Goal: Task Accomplishment & Management: Use online tool/utility

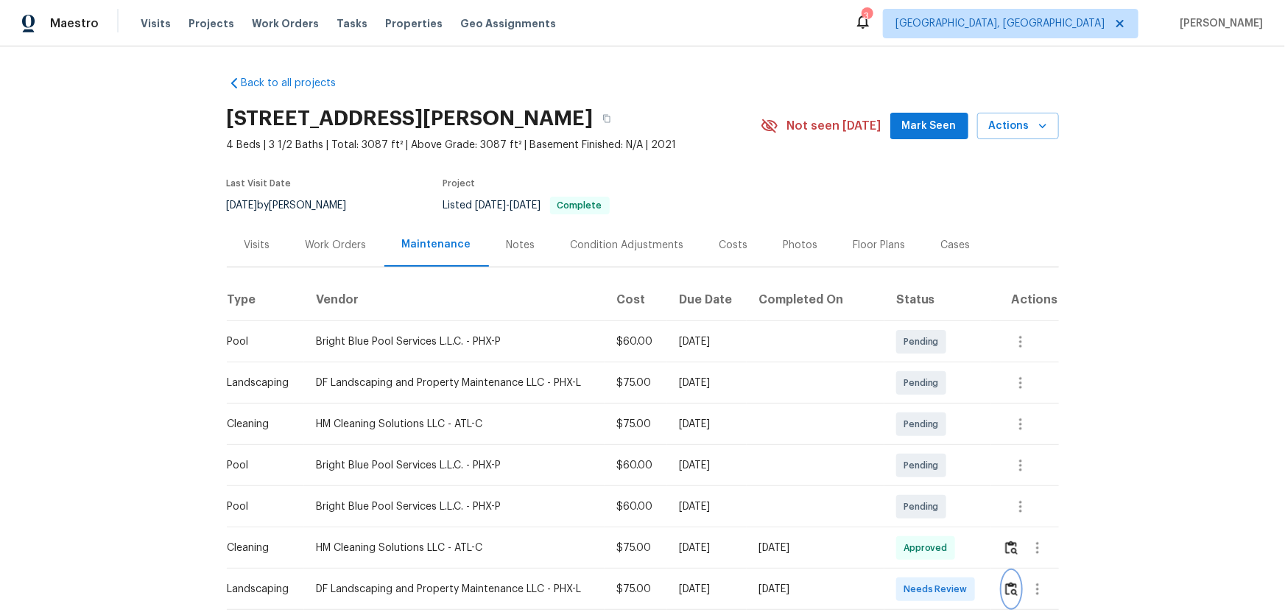
click at [1013, 596] on button "button" at bounding box center [1011, 588] width 17 height 35
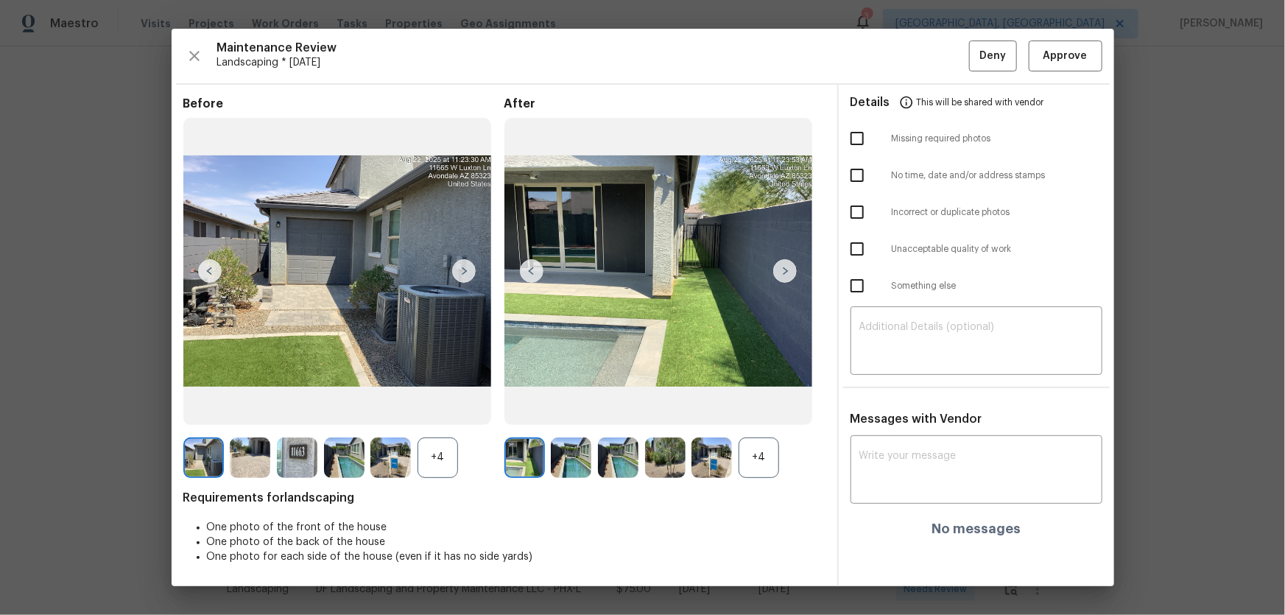
click at [760, 465] on div "+4" at bounding box center [759, 457] width 41 height 41
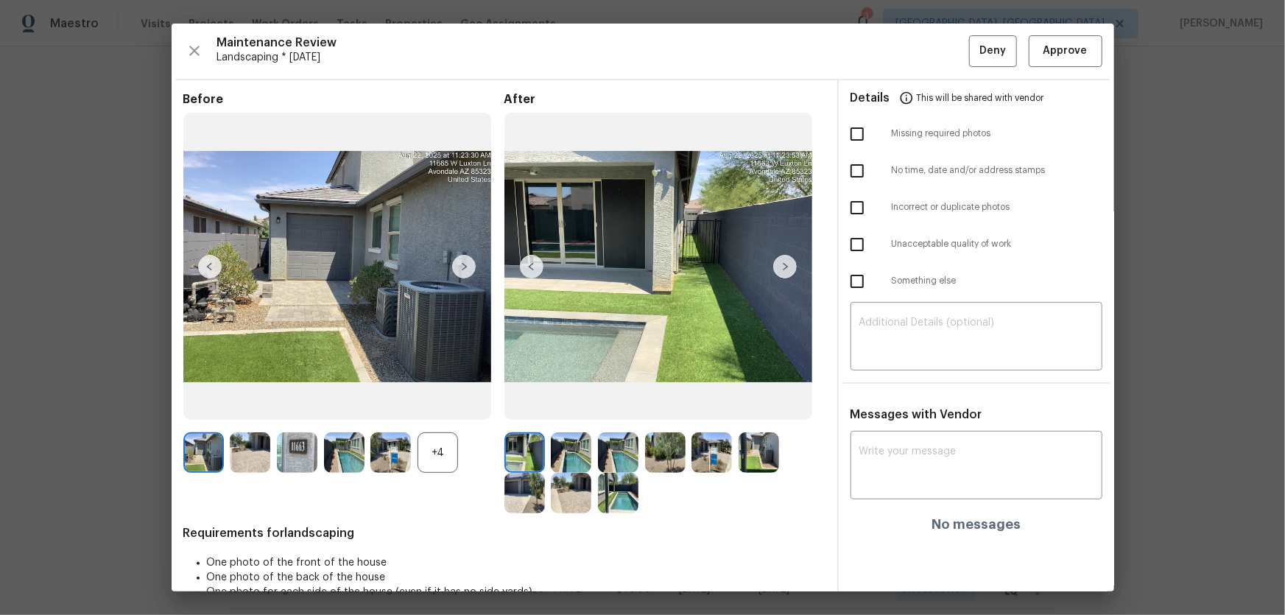
click at [430, 459] on div "+4" at bounding box center [438, 452] width 41 height 41
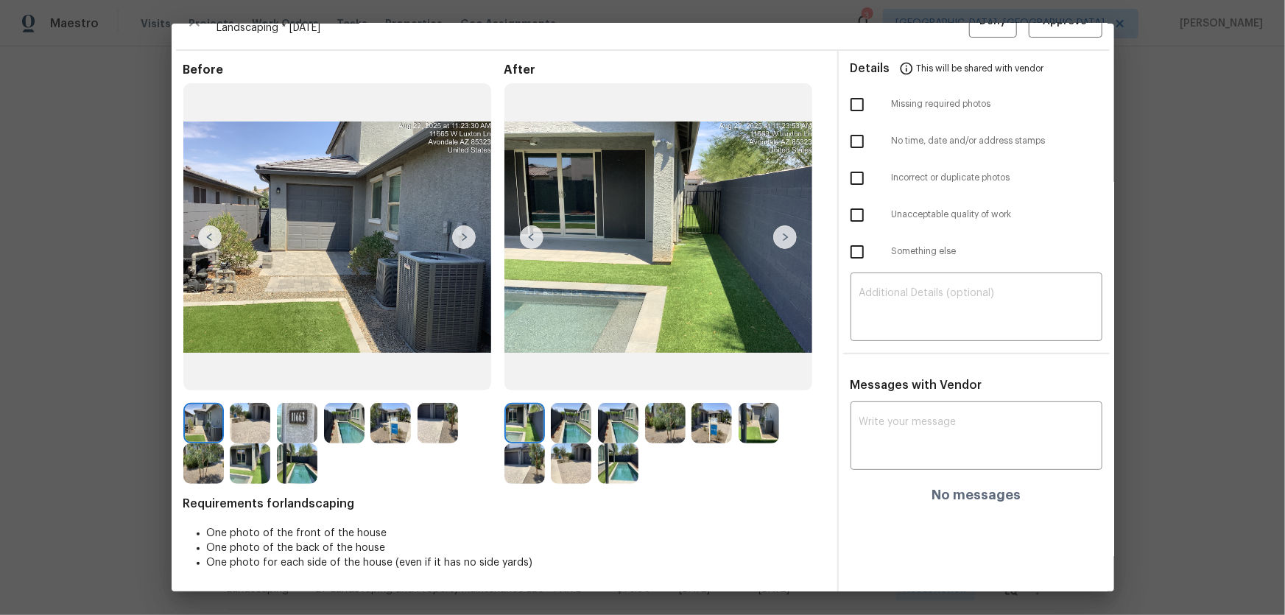
click at [581, 422] on img at bounding box center [571, 423] width 41 height 41
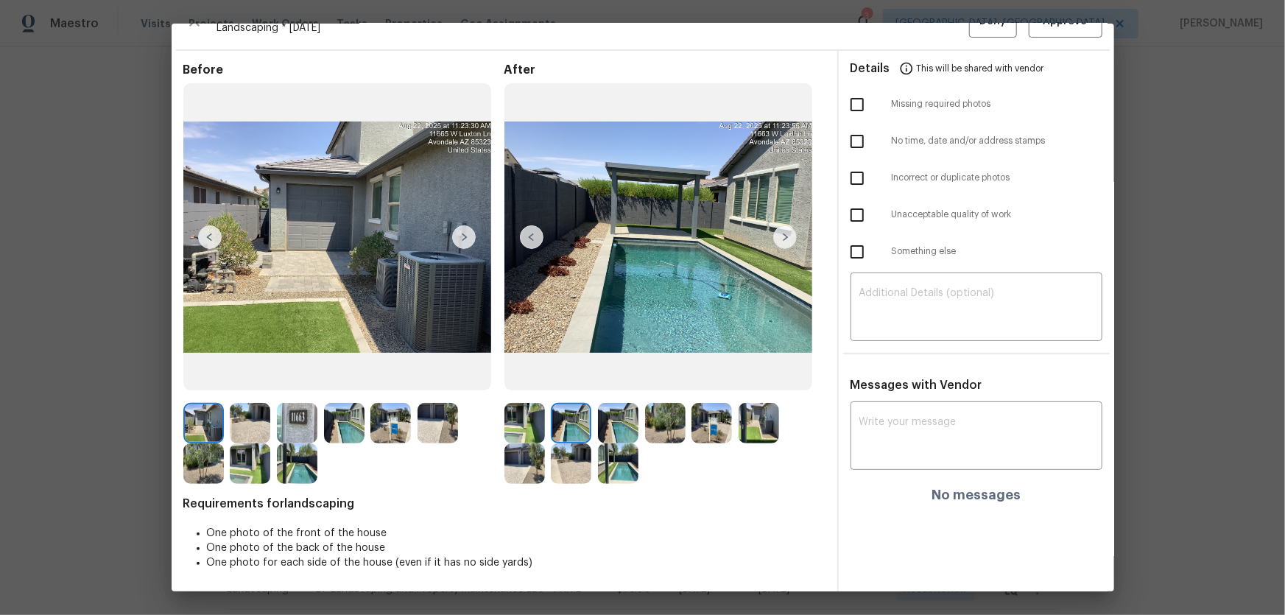
click at [625, 426] on img at bounding box center [618, 423] width 41 height 41
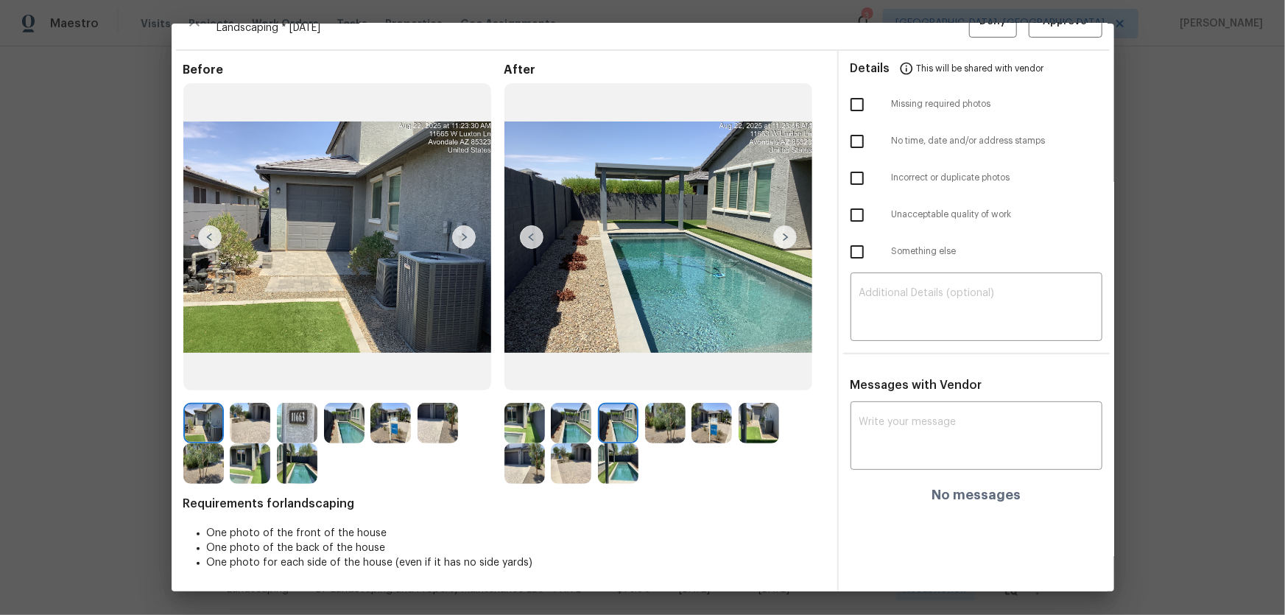
click at [666, 430] on img at bounding box center [665, 423] width 41 height 41
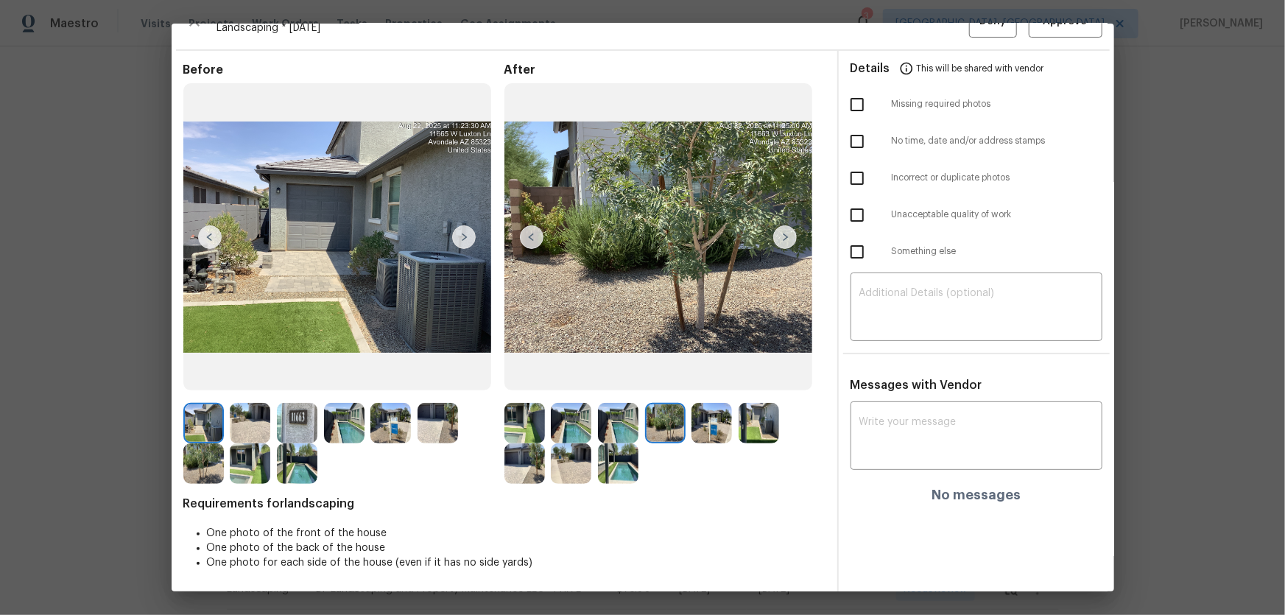
click at [713, 426] on img at bounding box center [711, 423] width 41 height 41
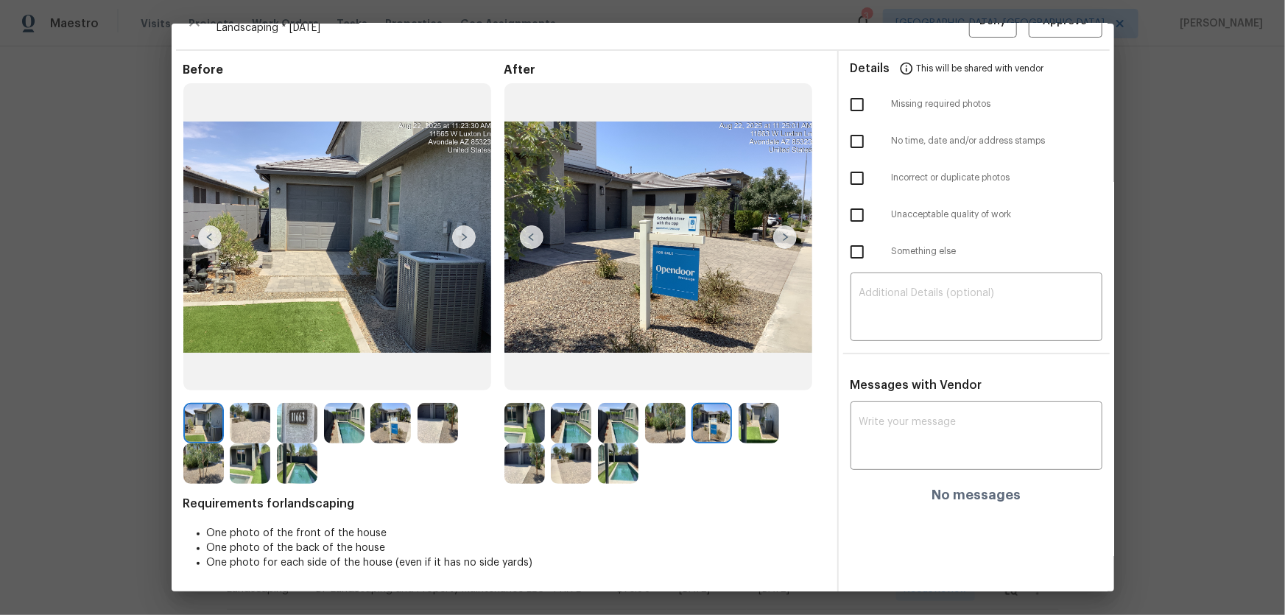
click at [748, 424] on img at bounding box center [759, 423] width 41 height 41
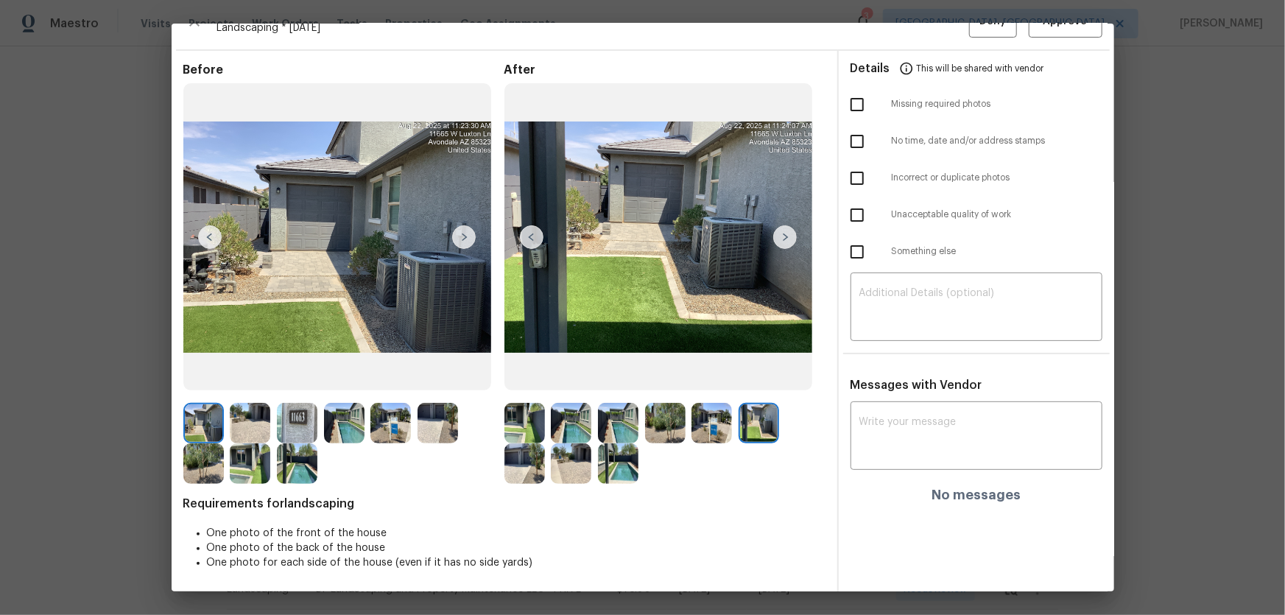
click at [526, 465] on img at bounding box center [524, 463] width 41 height 41
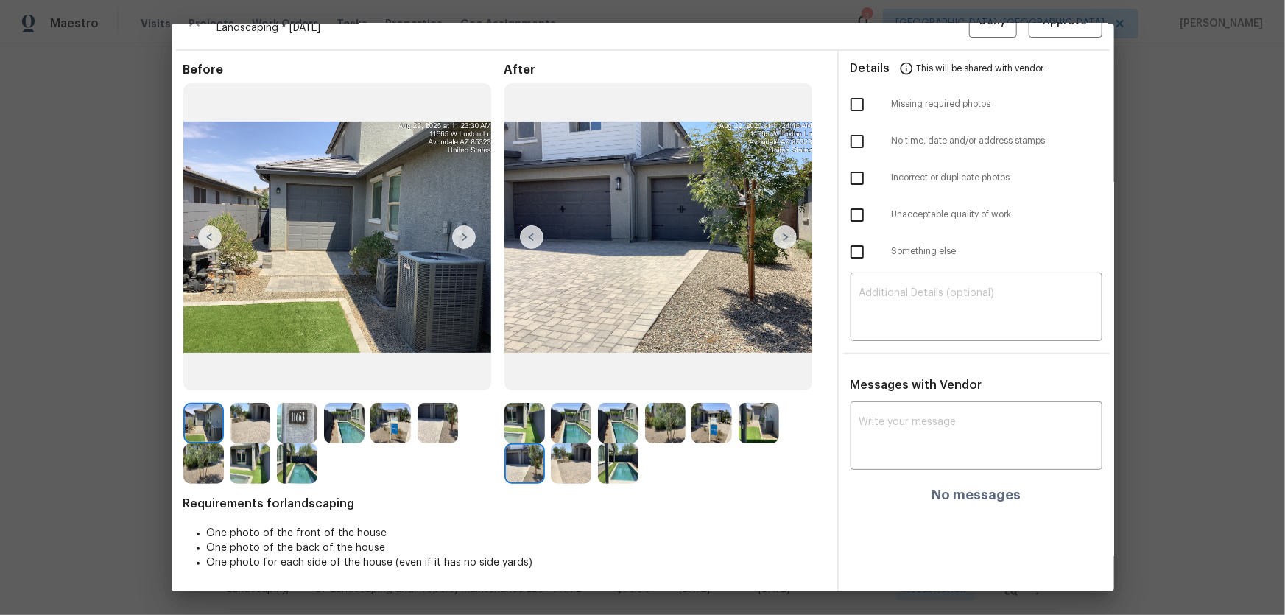
click at [552, 471] on img at bounding box center [571, 463] width 41 height 41
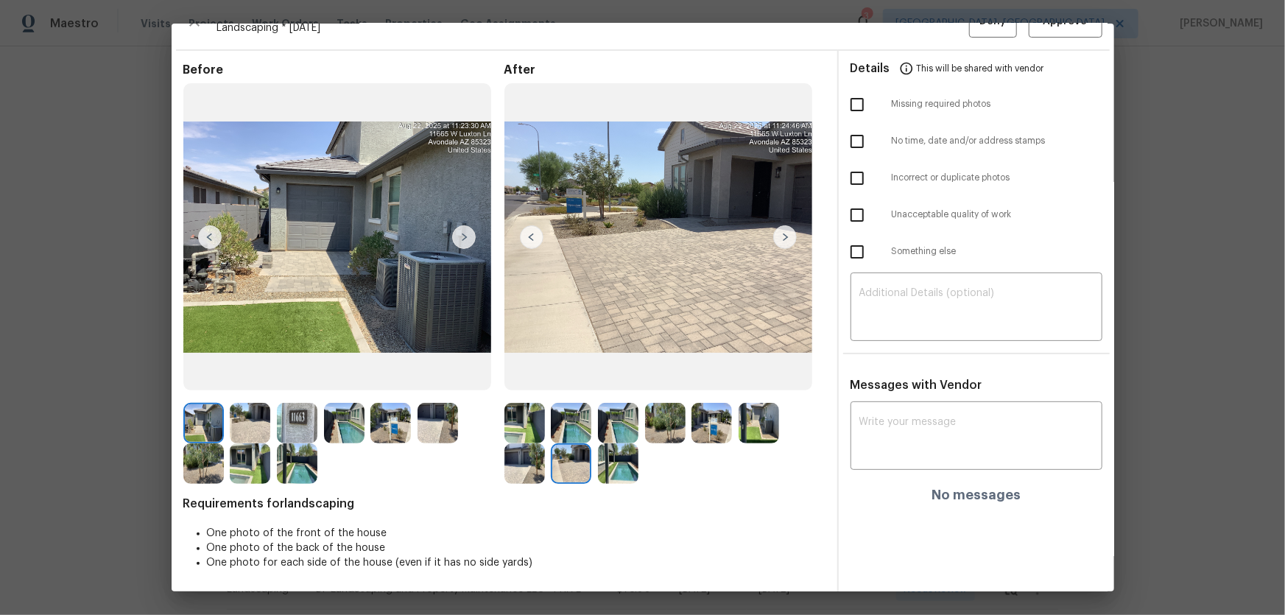
click at [608, 468] on img at bounding box center [618, 463] width 41 height 41
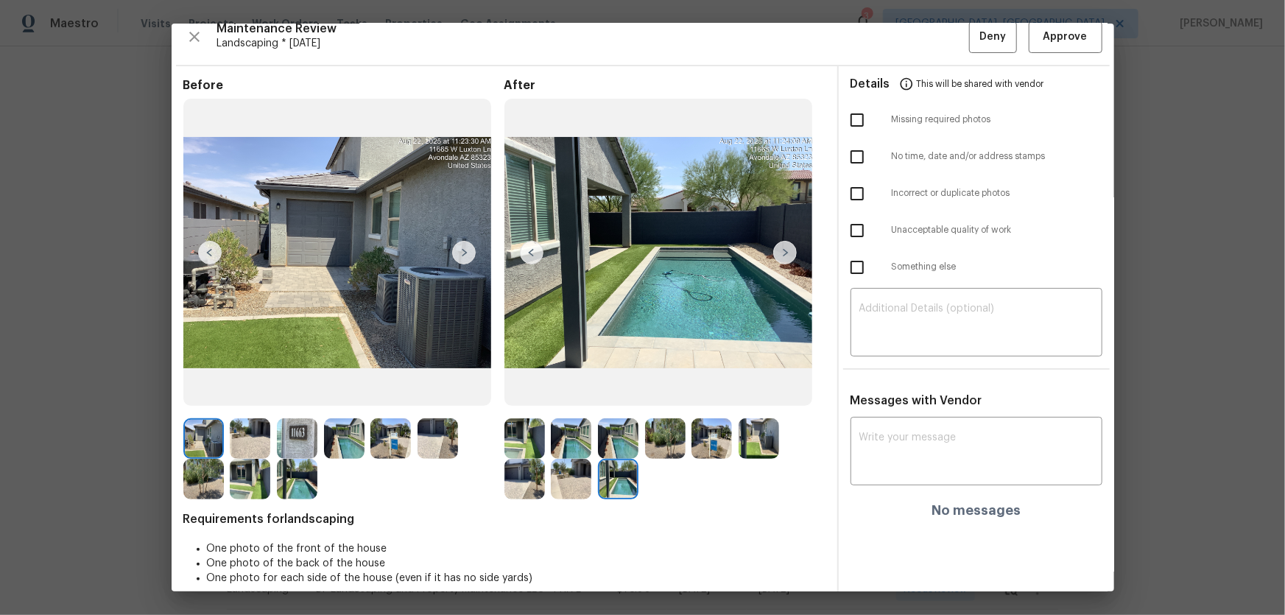
scroll to position [0, 0]
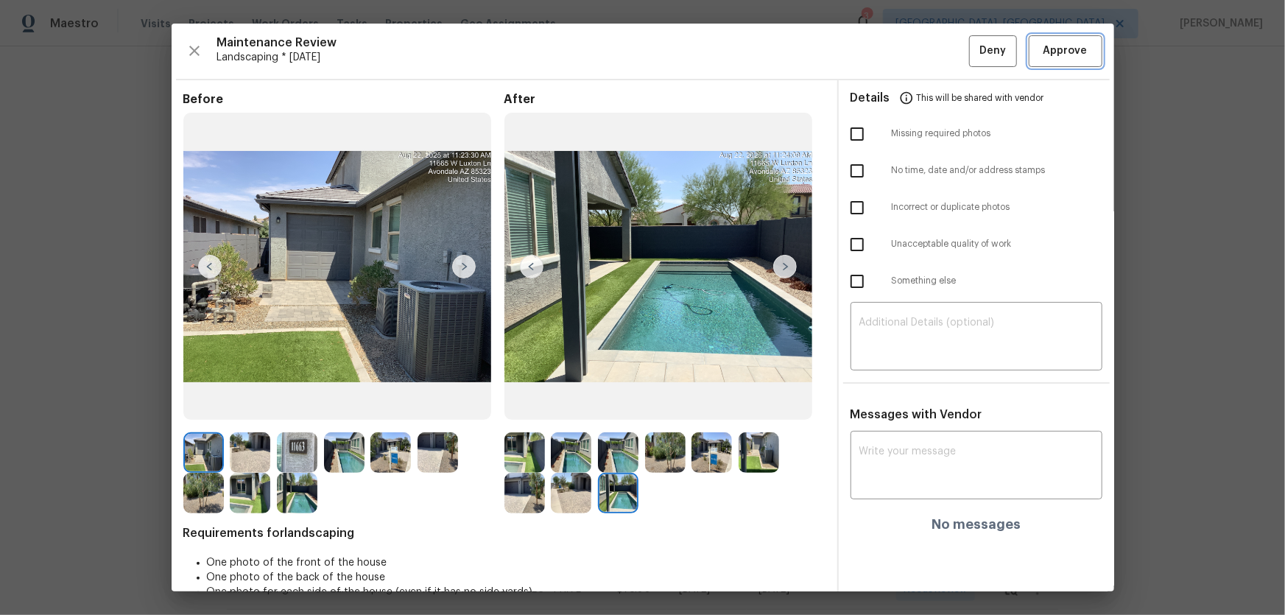
click at [1052, 51] on span "Approve" at bounding box center [1065, 51] width 44 height 18
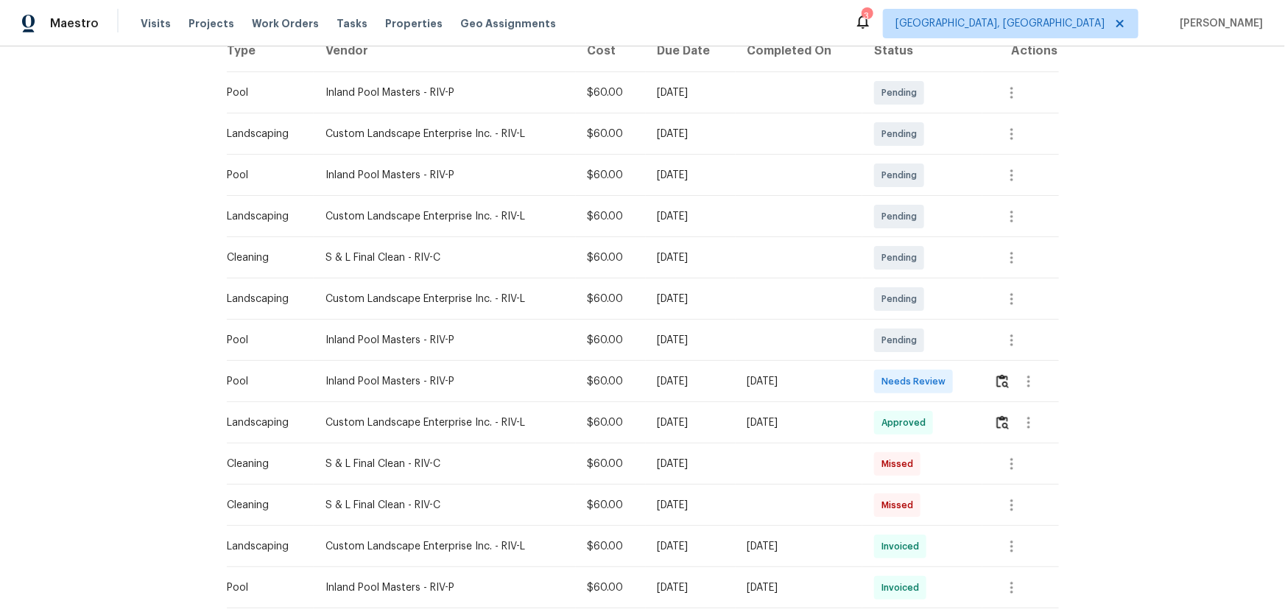
scroll to position [267, 0]
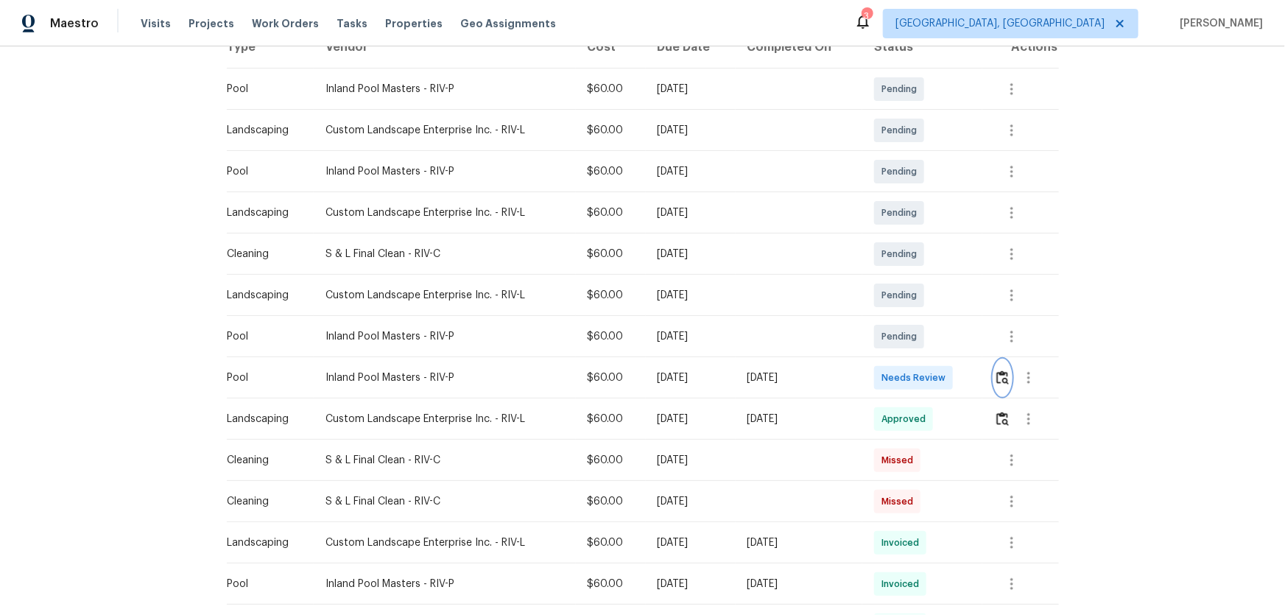
click at [914, 370] on img "button" at bounding box center [1002, 377] width 13 height 14
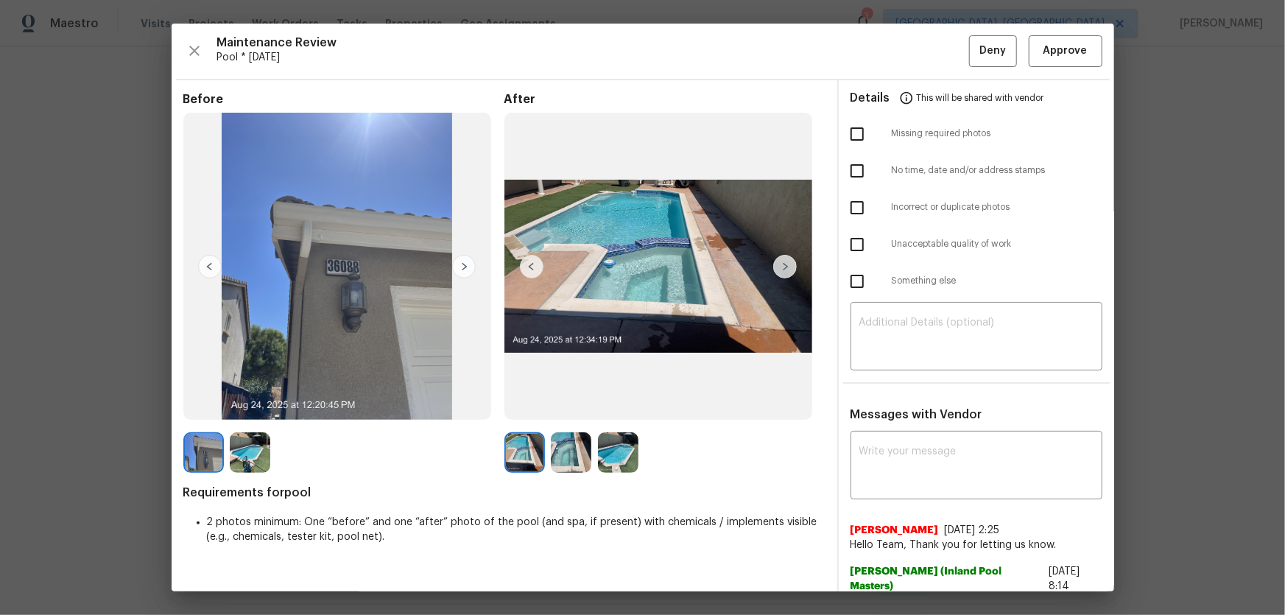
click at [554, 406] on img at bounding box center [571, 452] width 41 height 41
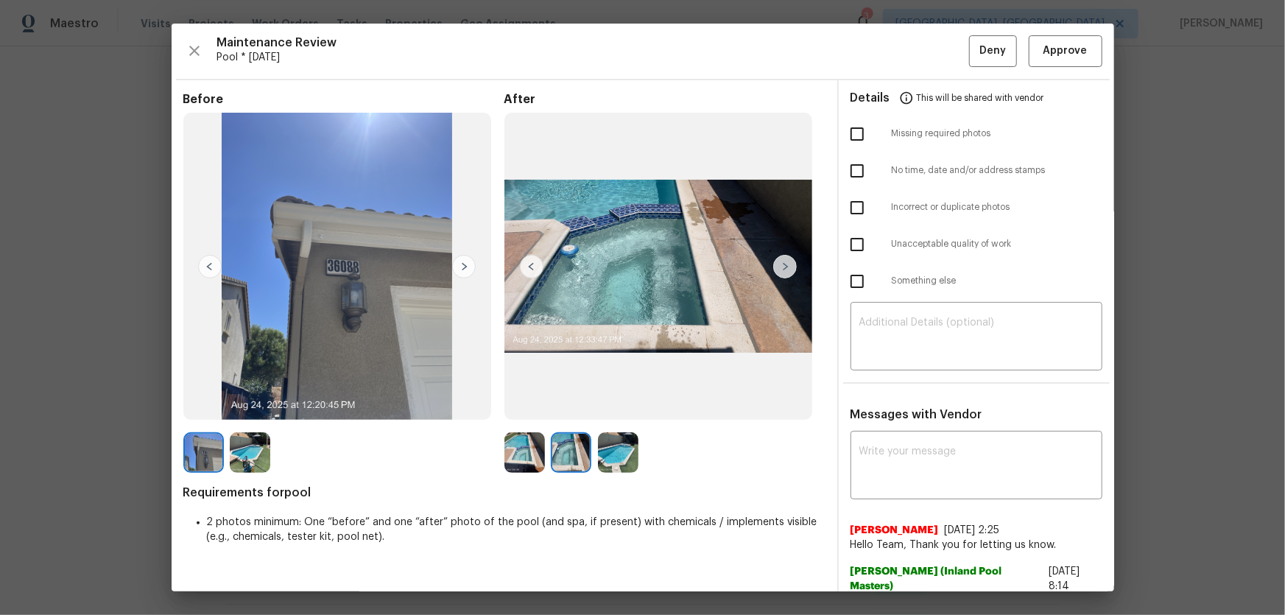
click at [605, 406] on img at bounding box center [618, 452] width 41 height 41
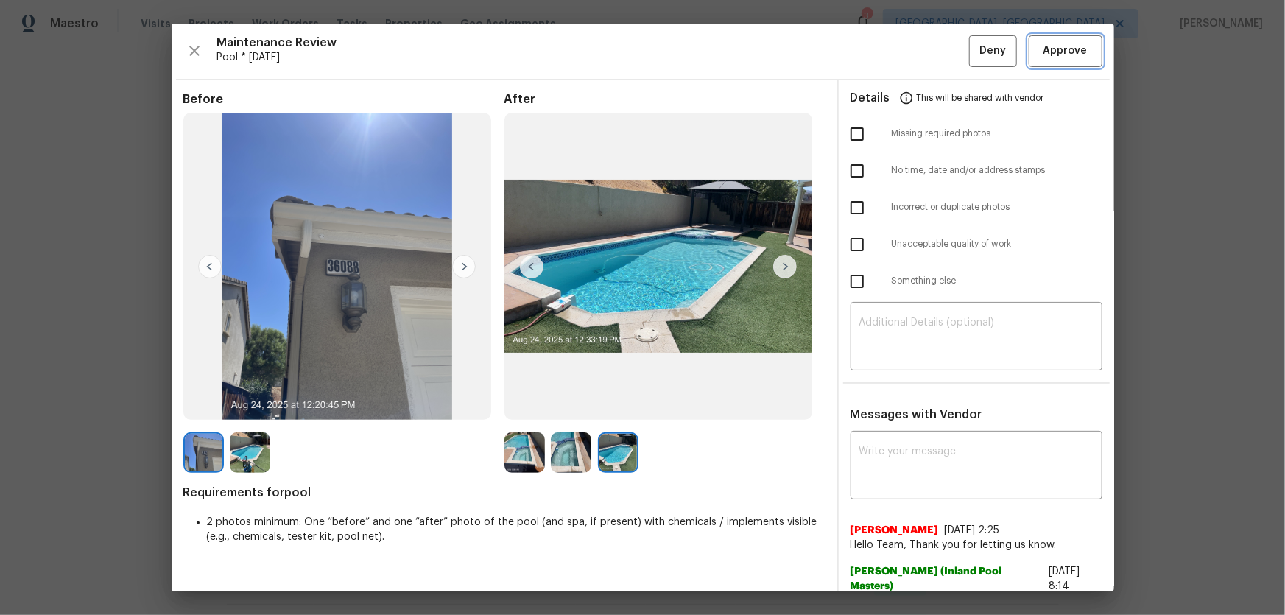
click at [914, 52] on span "Approve" at bounding box center [1065, 51] width 44 height 18
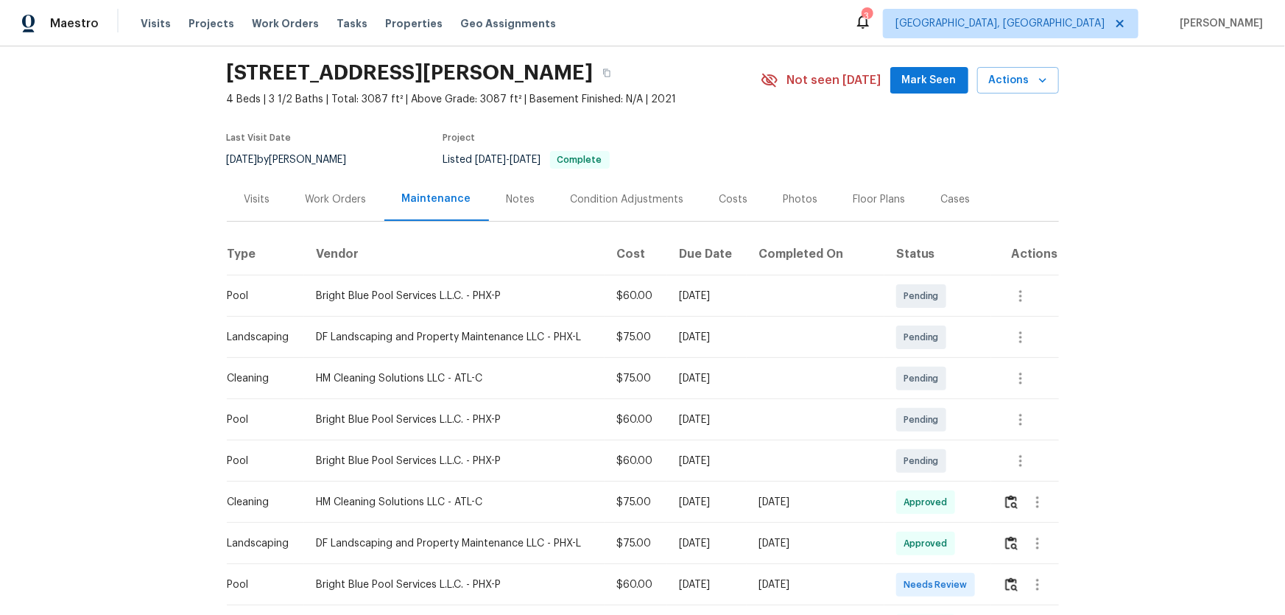
scroll to position [66, 0]
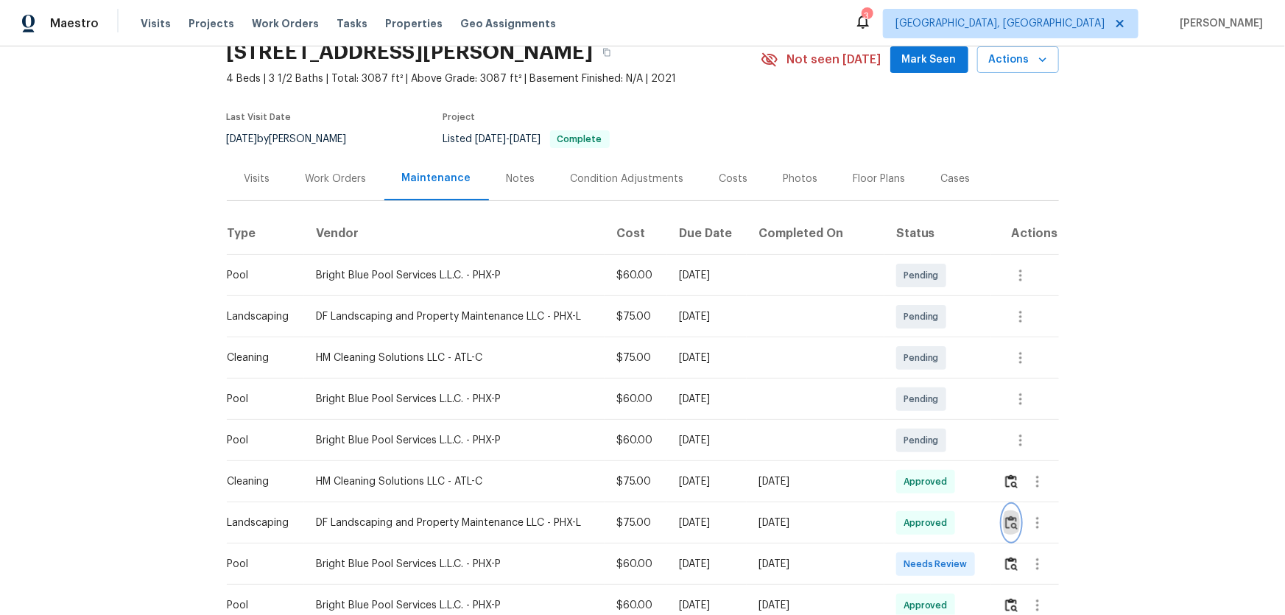
click at [1011, 521] on img "button" at bounding box center [1011, 522] width 13 height 14
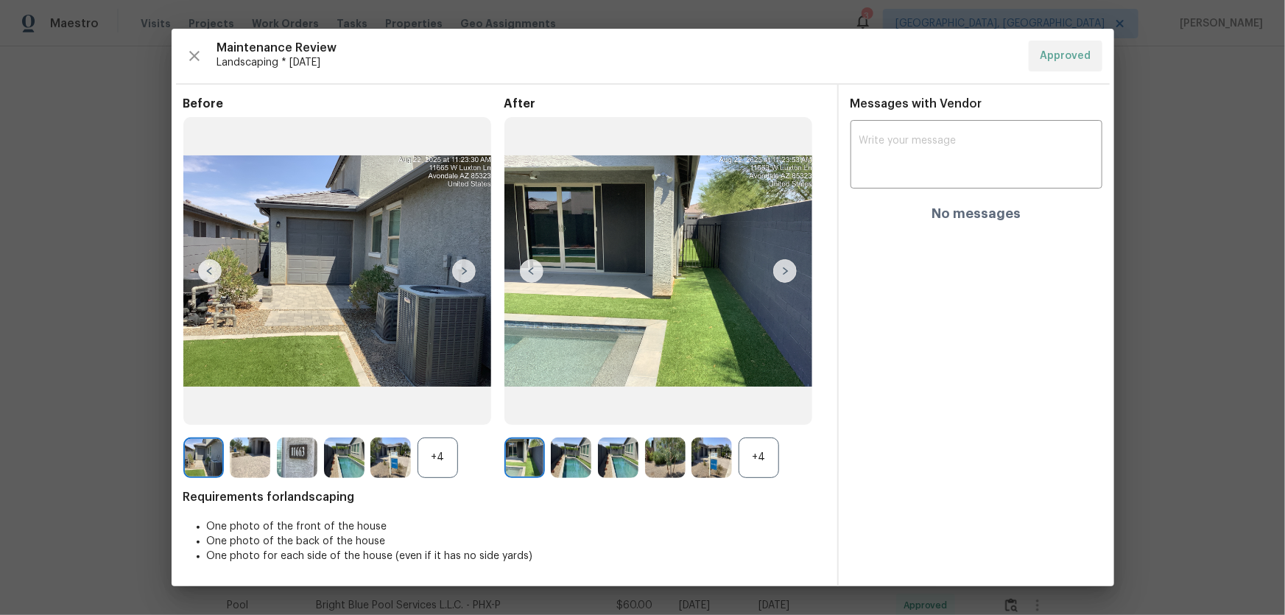
click at [770, 459] on div "+4" at bounding box center [759, 457] width 41 height 41
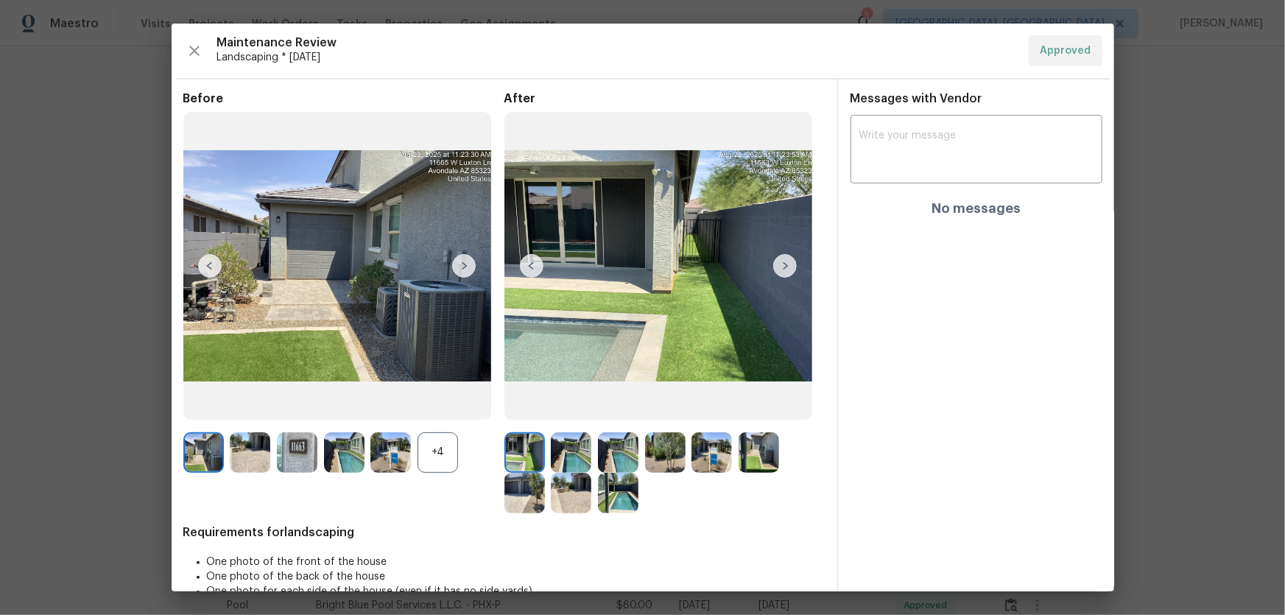
click at [443, 463] on div "+4" at bounding box center [438, 452] width 41 height 41
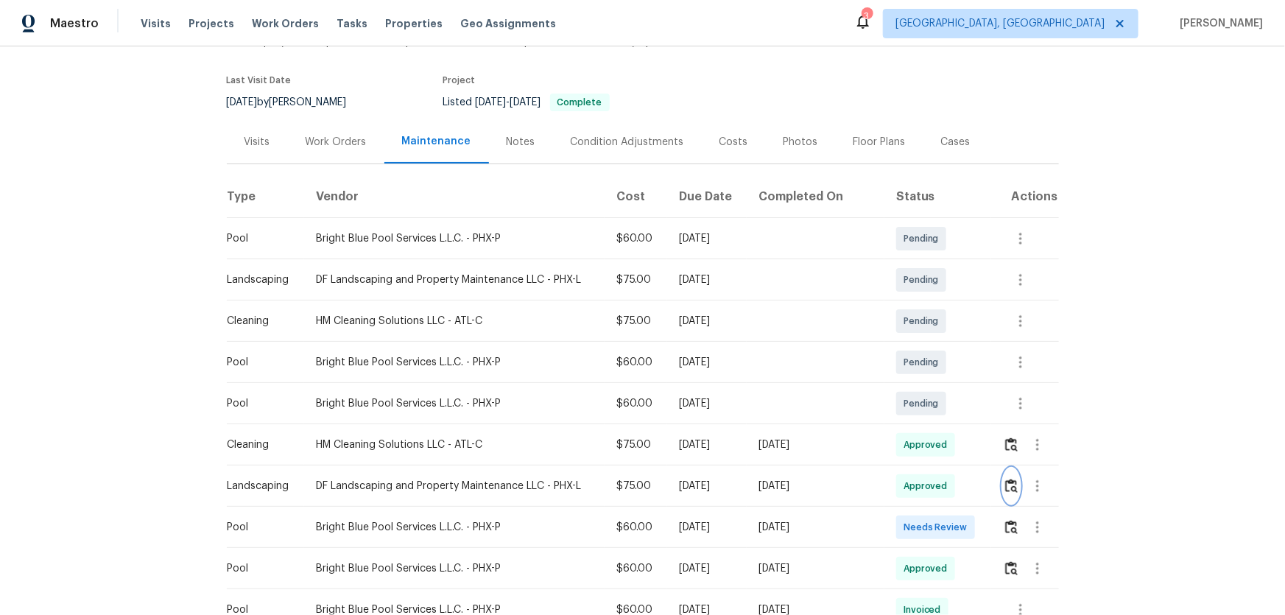
scroll to position [133, 0]
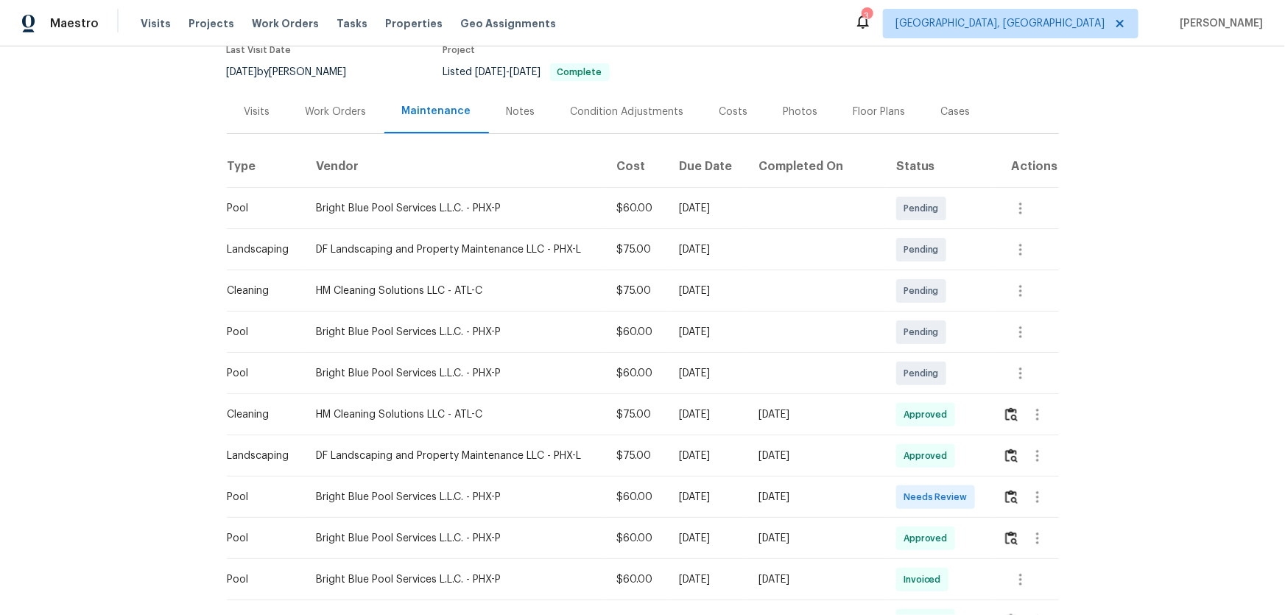
click at [997, 500] on td at bounding box center [1025, 496] width 68 height 41
click at [1020, 499] on button "button" at bounding box center [1037, 496] width 35 height 35
click at [1011, 499] on div at bounding box center [642, 307] width 1285 height 615
click at [1007, 499] on img "button" at bounding box center [1011, 497] width 13 height 14
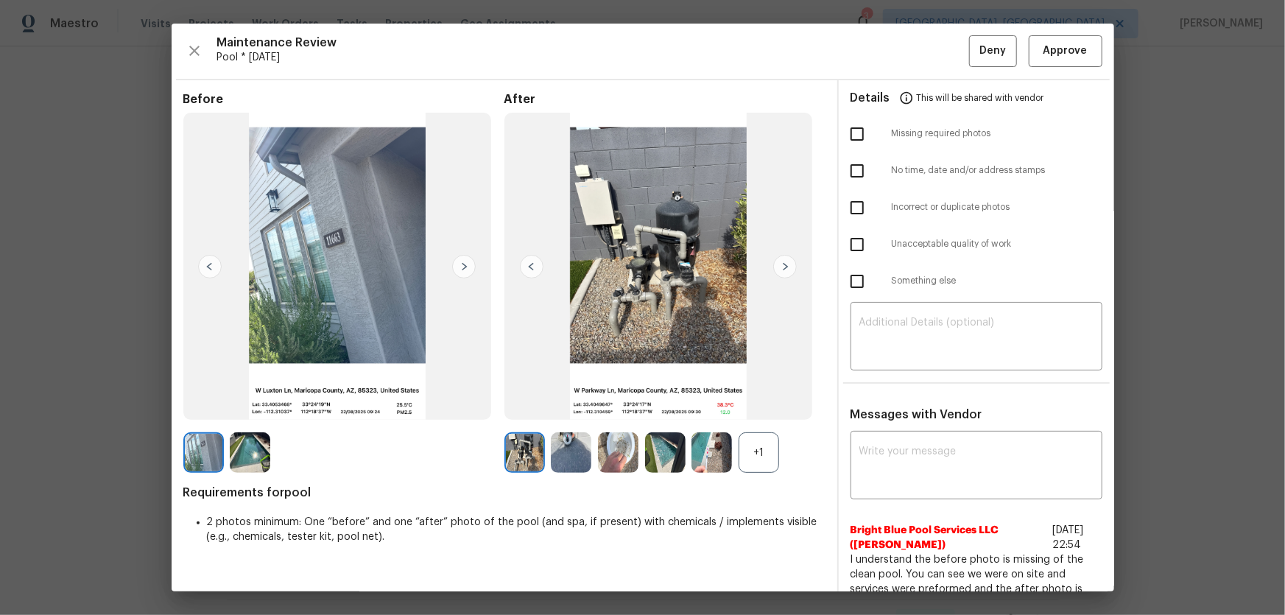
click at [756, 451] on div "+1" at bounding box center [759, 452] width 41 height 41
click at [672, 451] on img at bounding box center [665, 452] width 41 height 41
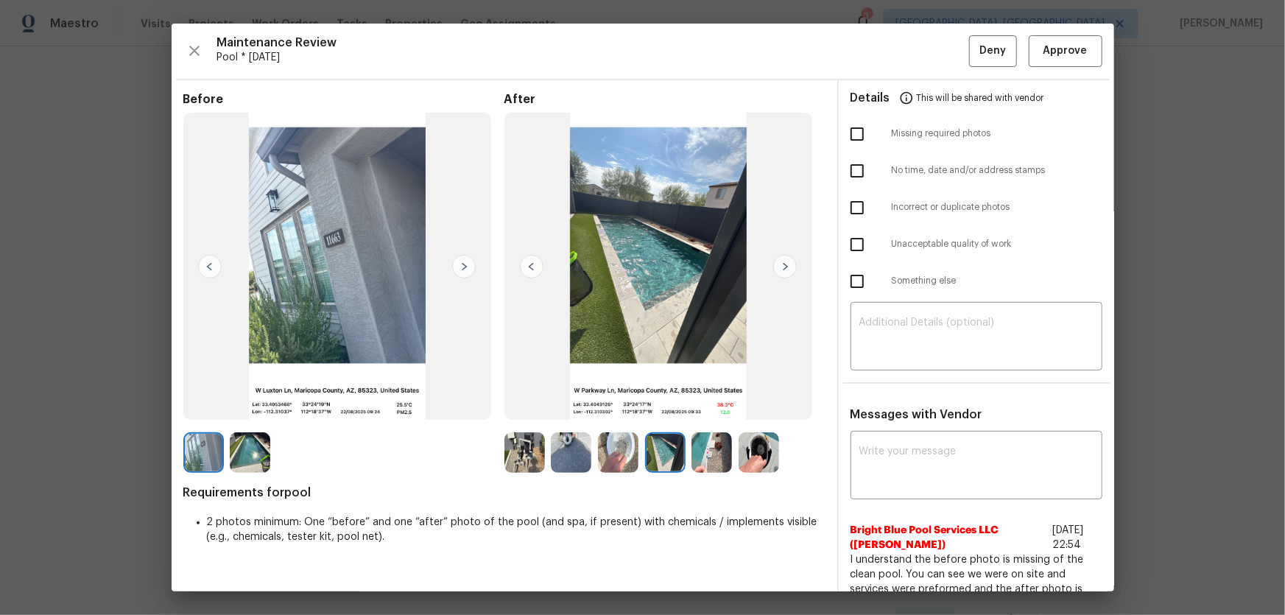
click at [695, 452] on img at bounding box center [711, 452] width 41 height 41
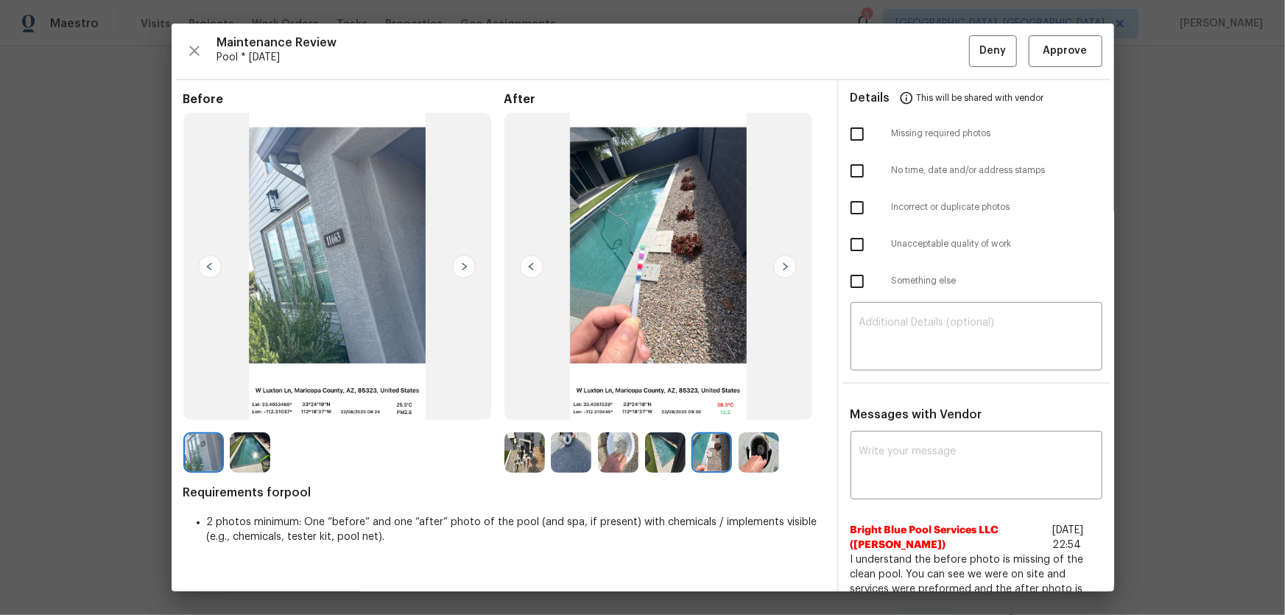
click at [668, 457] on img at bounding box center [665, 452] width 41 height 41
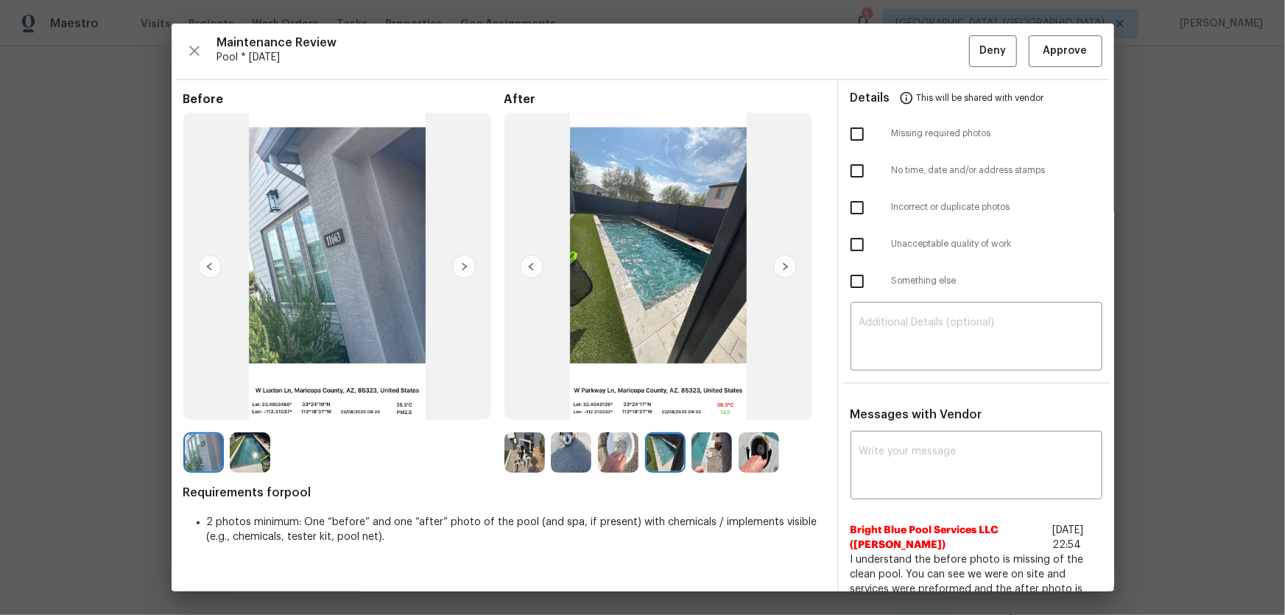
click at [697, 462] on img at bounding box center [711, 452] width 41 height 41
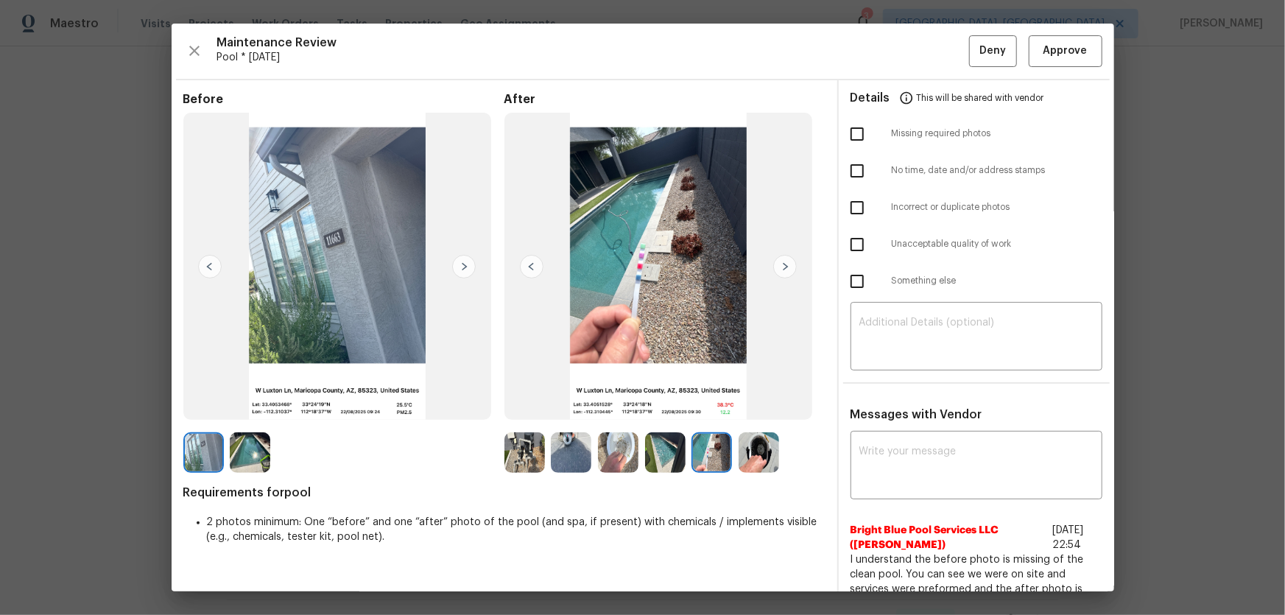
click at [669, 456] on img at bounding box center [665, 452] width 41 height 41
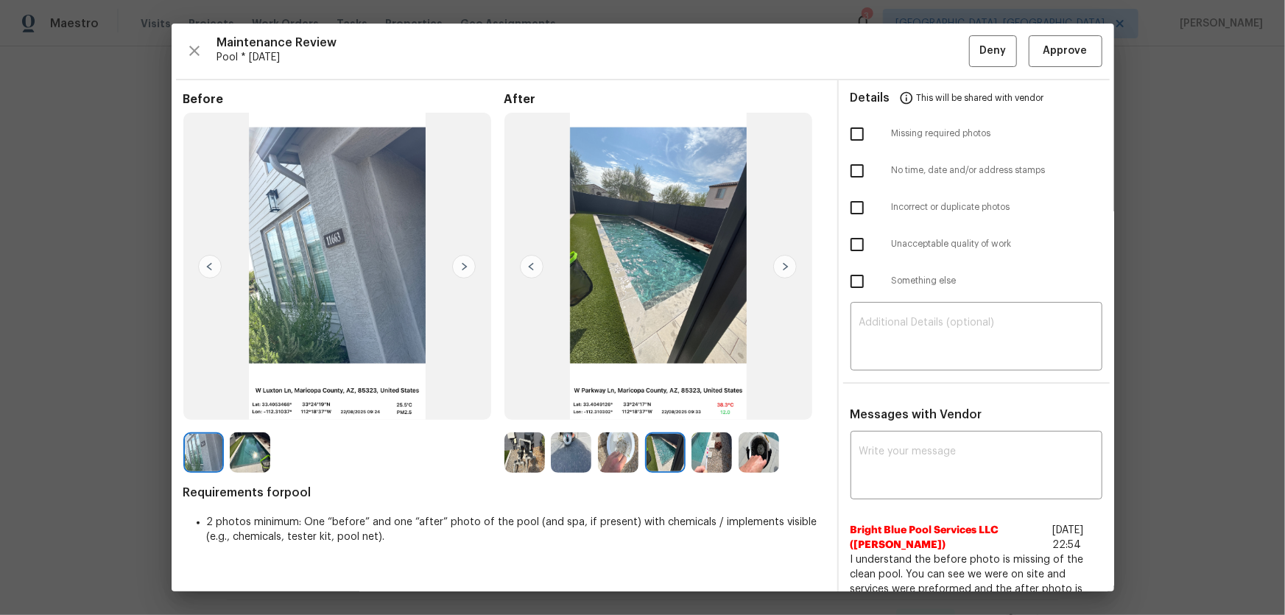
click at [709, 462] on img at bounding box center [711, 452] width 41 height 41
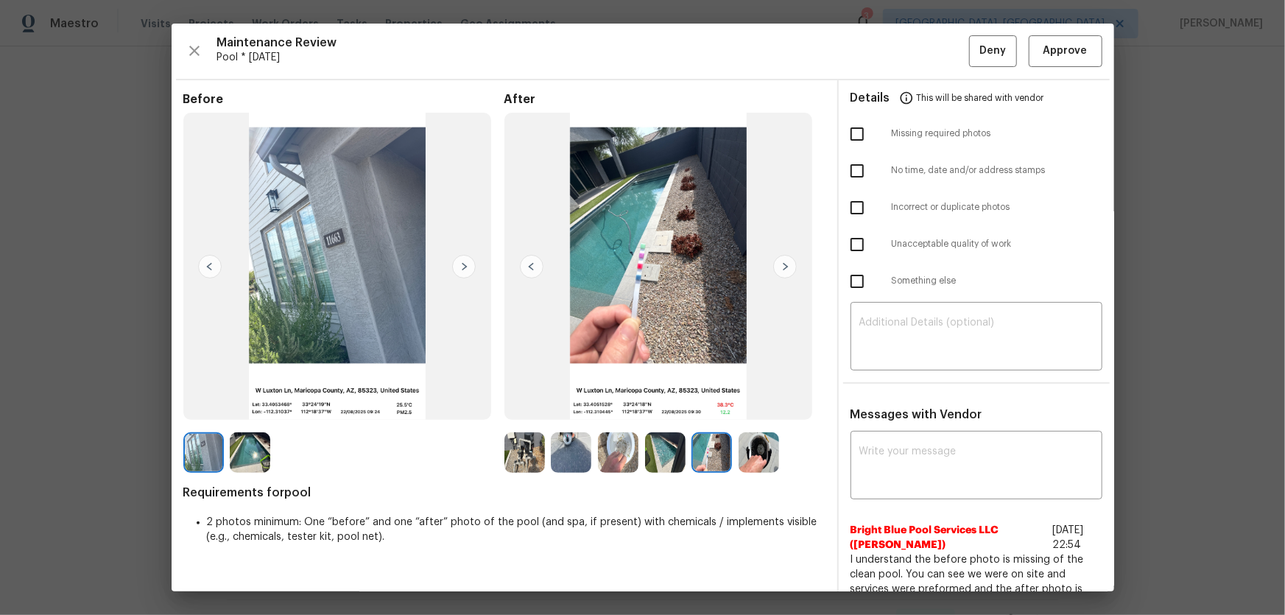
click at [577, 459] on img at bounding box center [571, 452] width 41 height 41
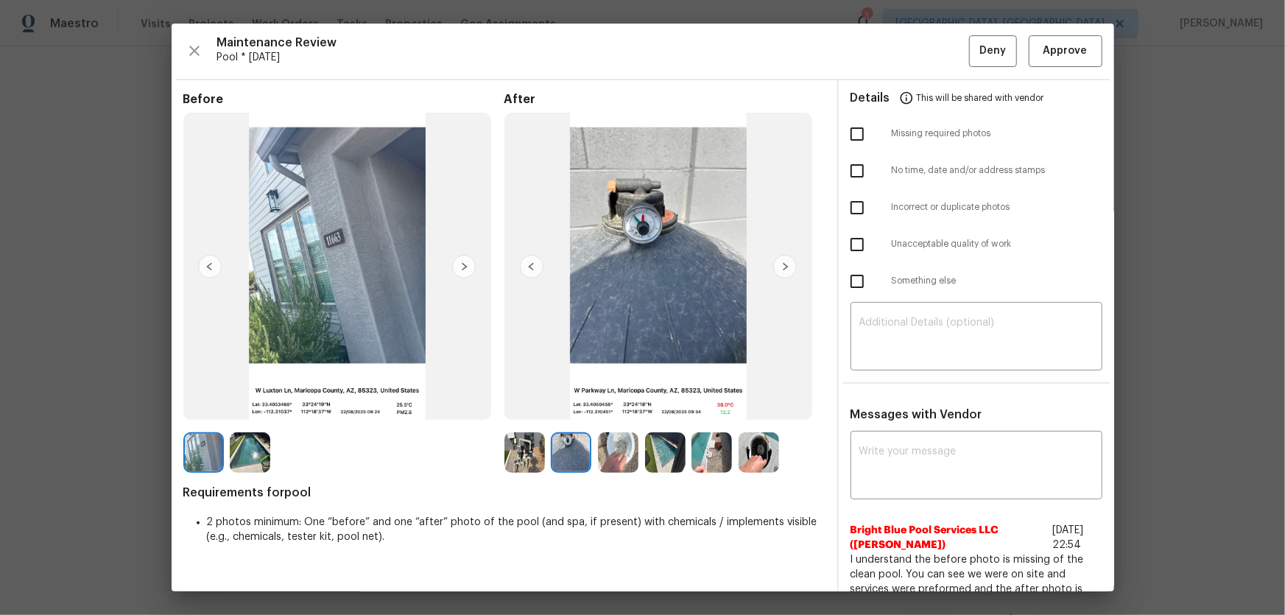
click at [252, 448] on img at bounding box center [250, 452] width 41 height 41
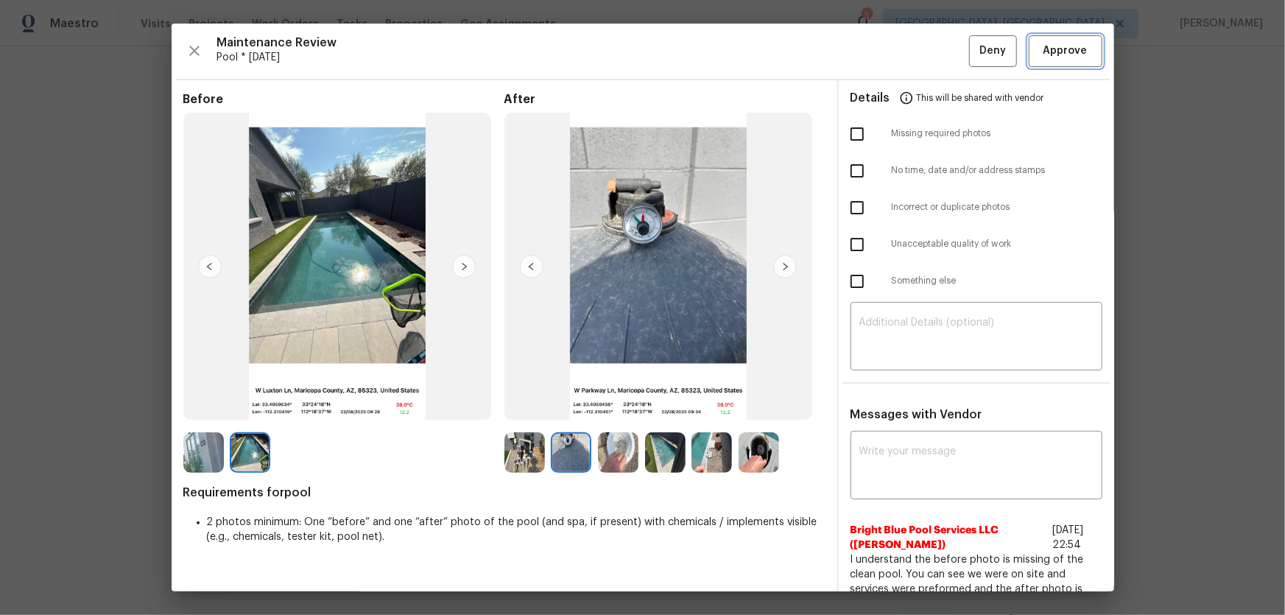
click at [1063, 47] on span "Approve" at bounding box center [1065, 51] width 44 height 18
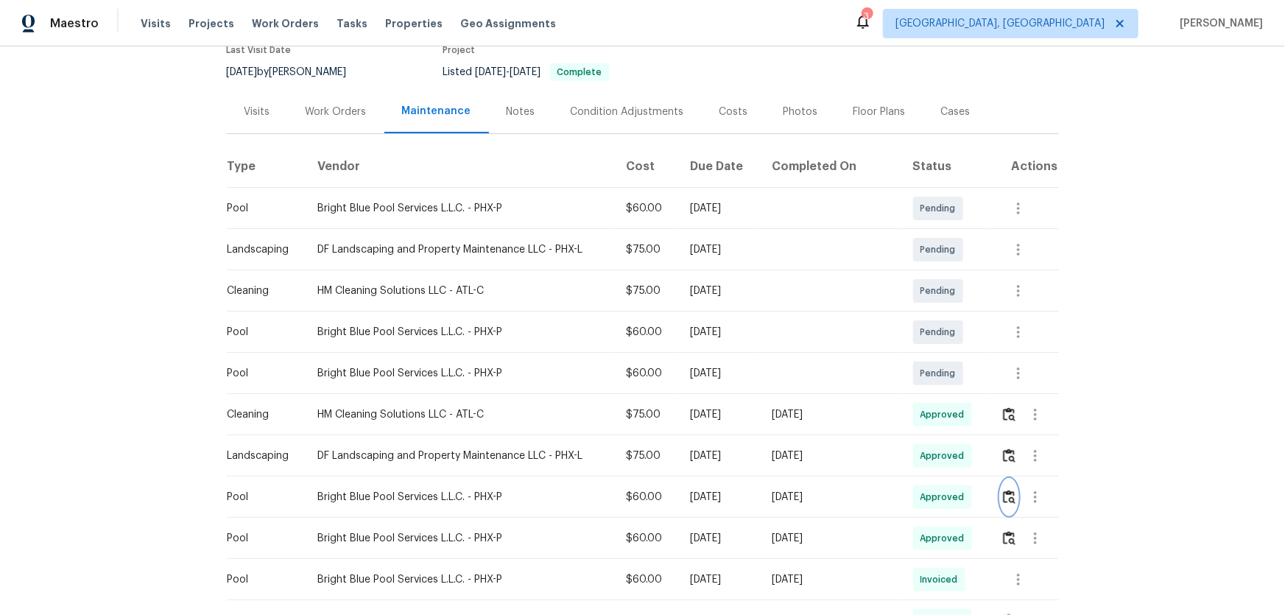
click at [1001, 508] on button "button" at bounding box center [1009, 496] width 17 height 35
